Goal: Use online tool/utility

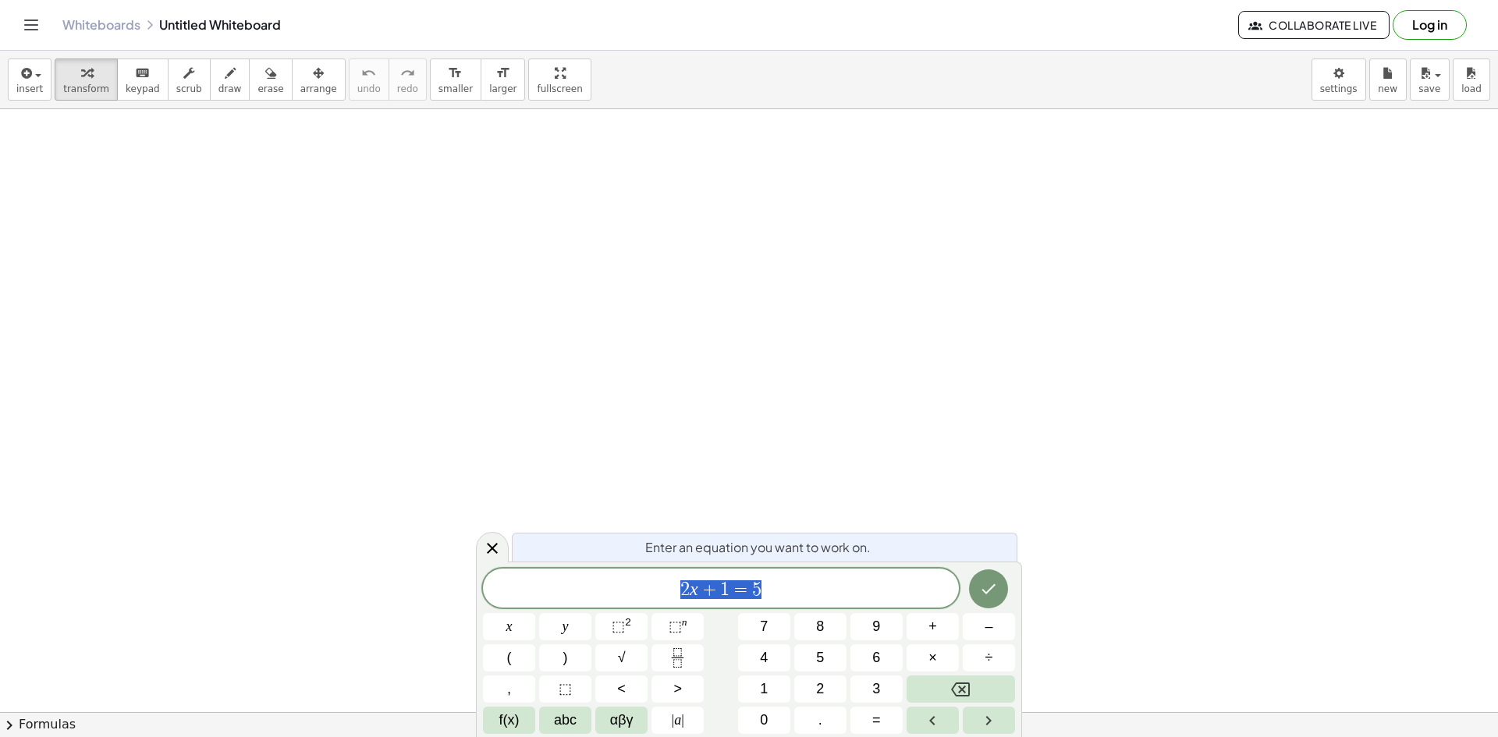
drag, startPoint x: 165, startPoint y: 193, endPoint x: 226, endPoint y: 207, distance: 63.0
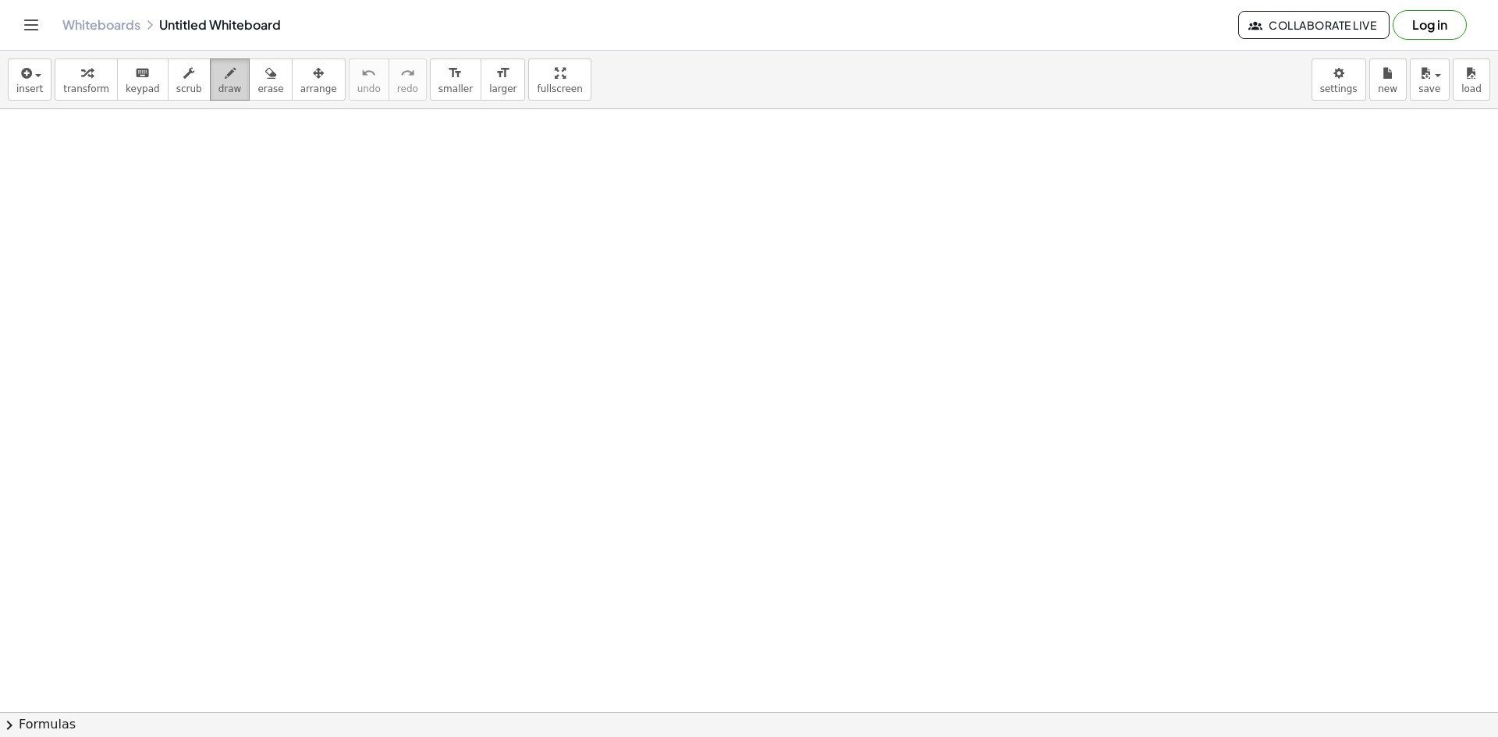
click at [223, 94] on button "draw" at bounding box center [230, 80] width 41 height 42
drag, startPoint x: 160, startPoint y: 187, endPoint x: 202, endPoint y: 190, distance: 42.2
drag, startPoint x: 176, startPoint y: 163, endPoint x: 254, endPoint y: 179, distance: 79.7
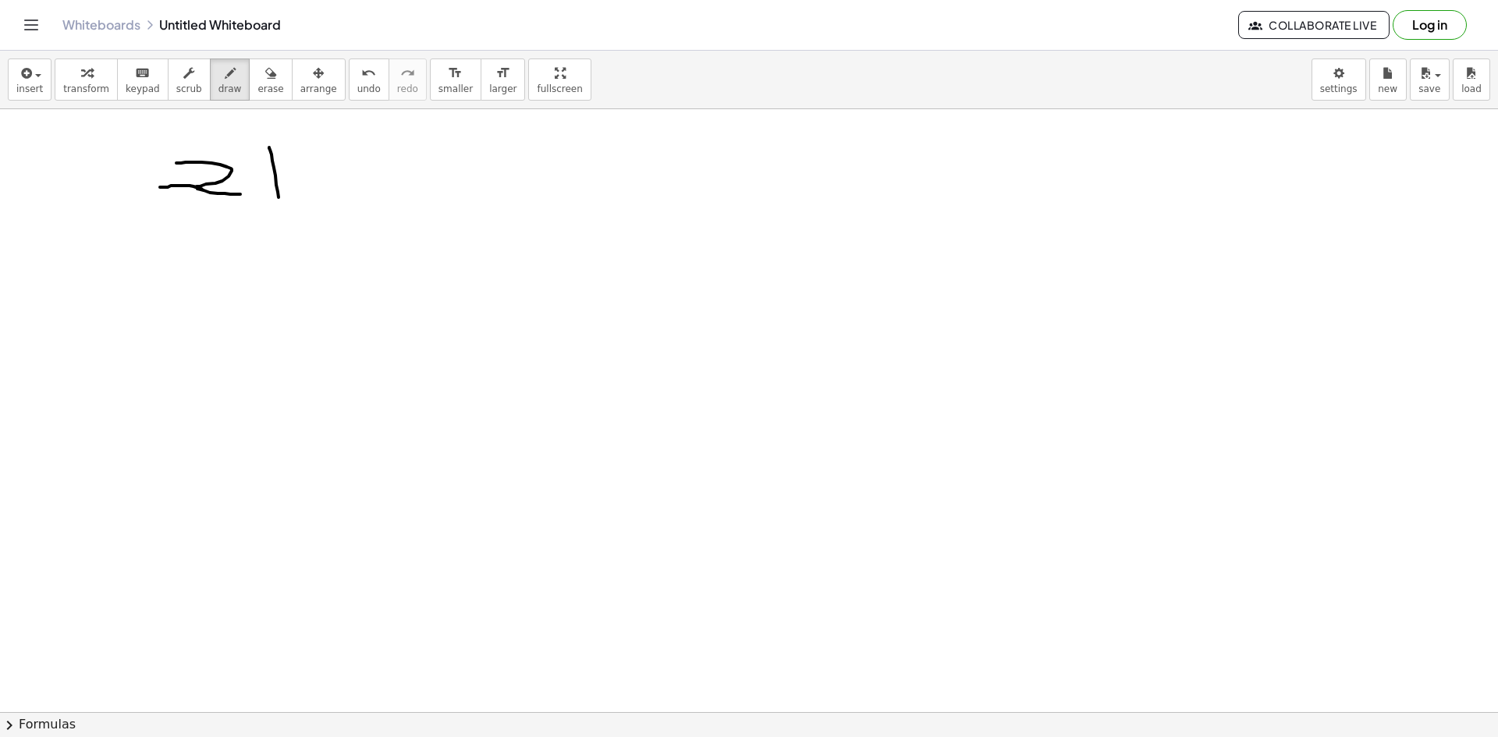
drag, startPoint x: 269, startPoint y: 147, endPoint x: 278, endPoint y: 202, distance: 55.4
drag, startPoint x: 267, startPoint y: 179, endPoint x: 300, endPoint y: 177, distance: 33.6
click at [257, 91] on span "erase" at bounding box center [270, 88] width 26 height 11
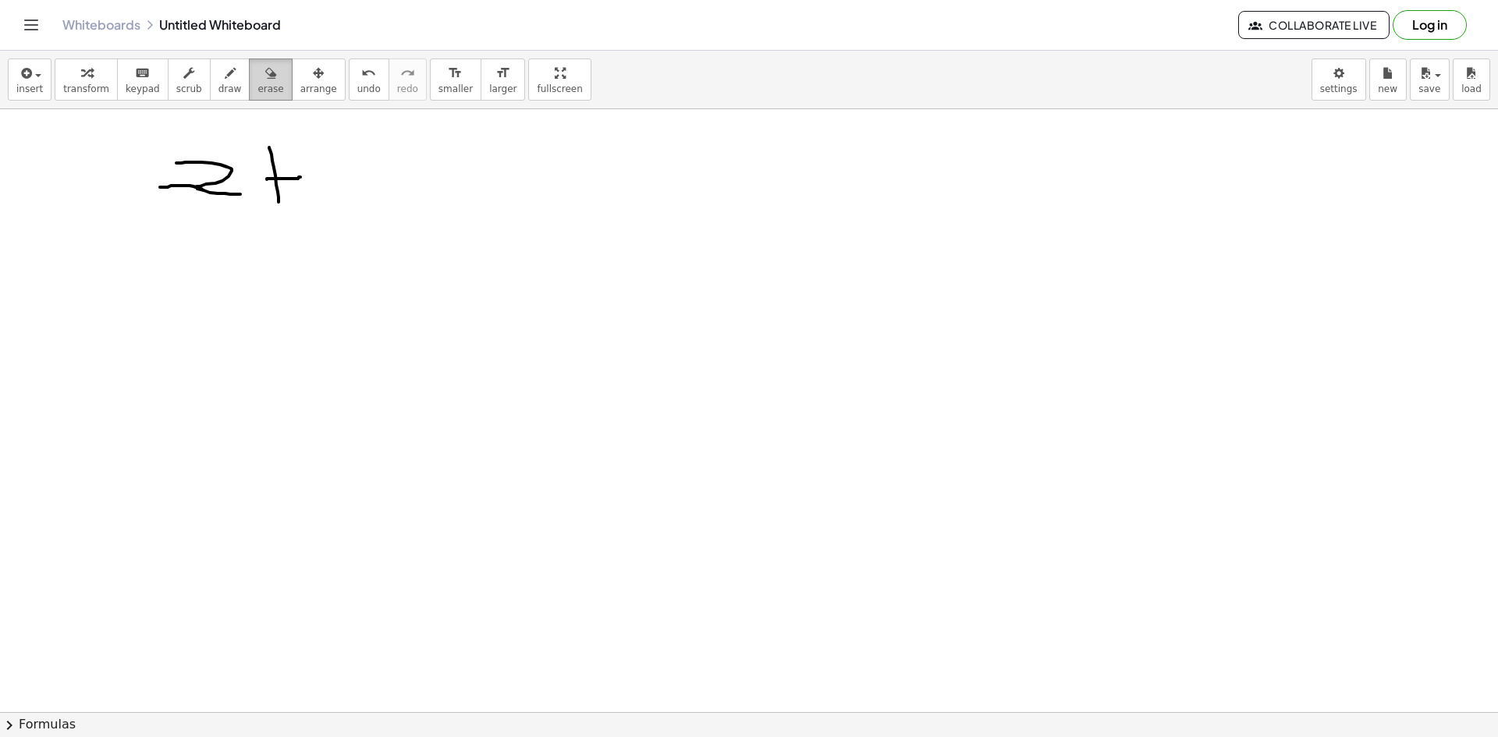
click at [257, 91] on span "erase" at bounding box center [270, 88] width 26 height 11
drag, startPoint x: 219, startPoint y: 176, endPoint x: 256, endPoint y: 159, distance: 40.2
